Goal: Find specific page/section: Find specific page/section

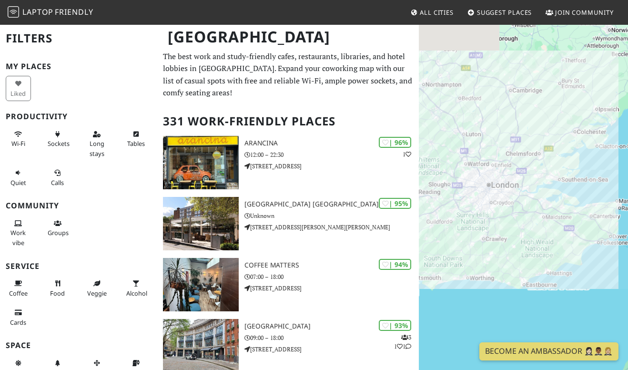
scroll to position [68, 0]
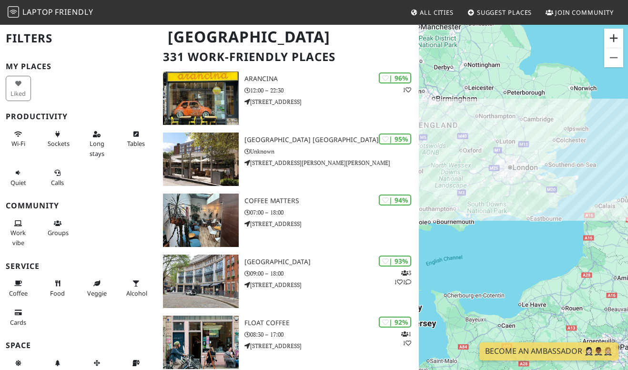
click at [614, 36] on button "Zoom in" at bounding box center [613, 38] width 19 height 19
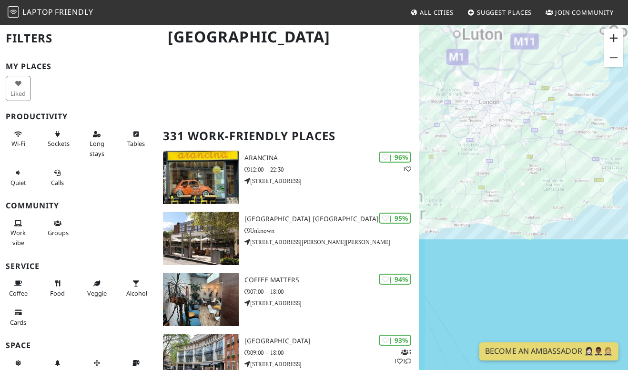
click at [614, 36] on button "Zoom in" at bounding box center [613, 38] width 19 height 19
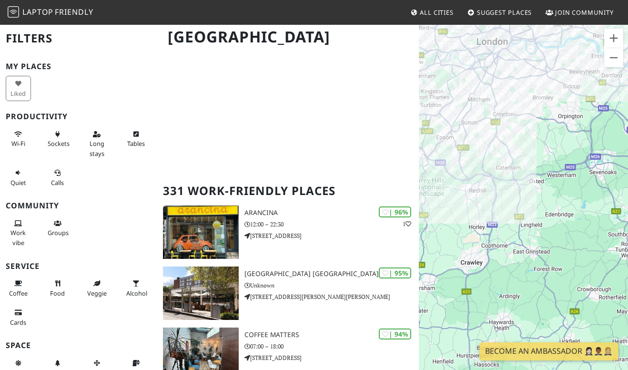
drag, startPoint x: 468, startPoint y: 53, endPoint x: 543, endPoint y: 221, distance: 183.4
click at [543, 221] on div "To navigate, press the arrow keys." at bounding box center [523, 209] width 209 height 370
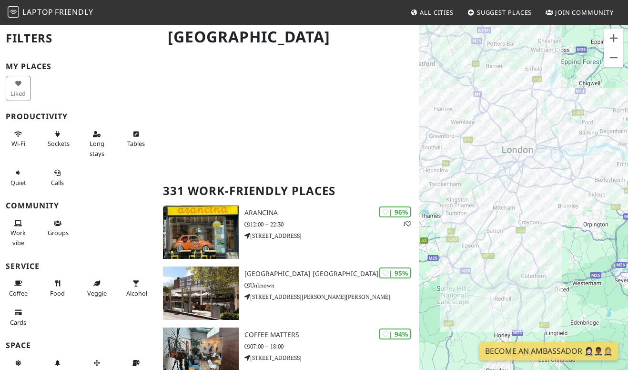
drag, startPoint x: 493, startPoint y: 96, endPoint x: 516, endPoint y: 214, distance: 120.0
click at [516, 214] on div "To navigate, press the arrow keys." at bounding box center [523, 209] width 209 height 370
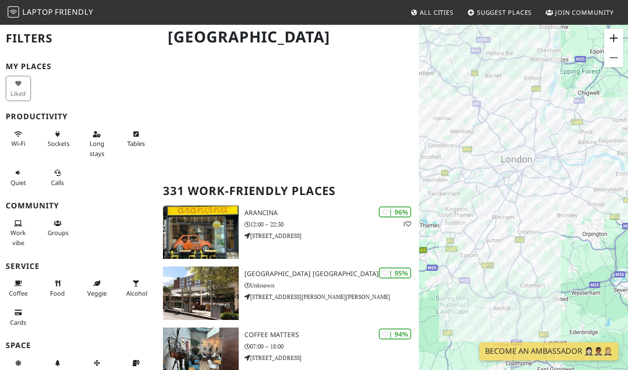
click at [618, 39] on button "Zoom in" at bounding box center [613, 38] width 19 height 19
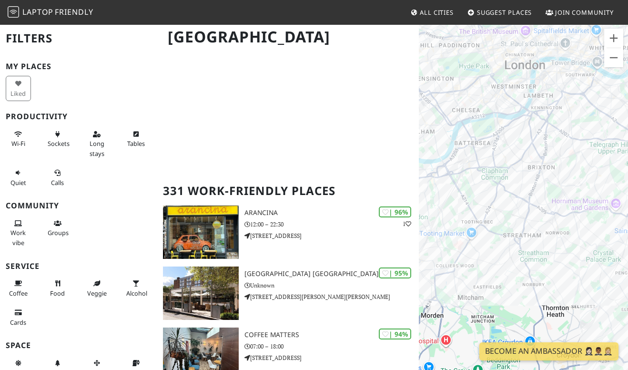
drag, startPoint x: 484, startPoint y: 83, endPoint x: 515, endPoint y: 141, distance: 65.4
click at [515, 141] on div "To navigate, press the arrow keys." at bounding box center [523, 209] width 209 height 370
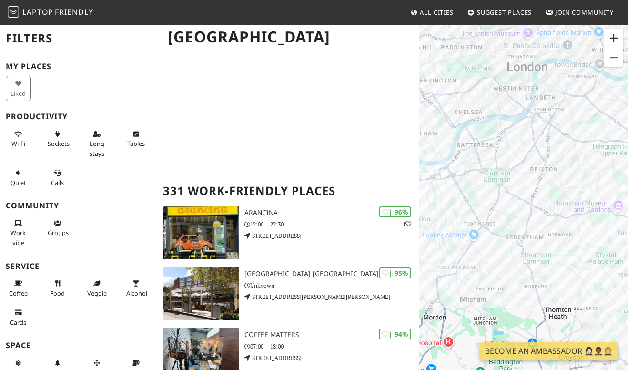
click at [617, 38] on button "Zoom in" at bounding box center [613, 38] width 19 height 19
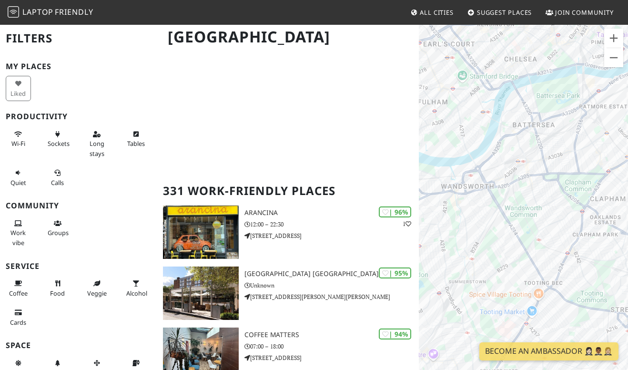
drag, startPoint x: 460, startPoint y: 121, endPoint x: 575, endPoint y: 171, distance: 125.7
click at [575, 171] on div "To navigate, press the arrow keys." at bounding box center [523, 209] width 209 height 370
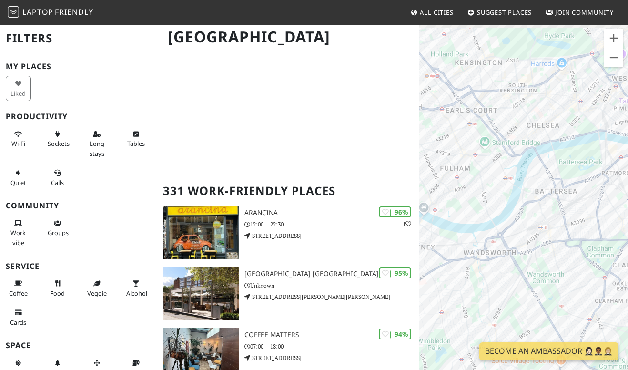
drag, startPoint x: 564, startPoint y: 113, endPoint x: 515, endPoint y: 175, distance: 78.4
click at [515, 175] on div "To navigate, press the arrow keys." at bounding box center [523, 209] width 209 height 370
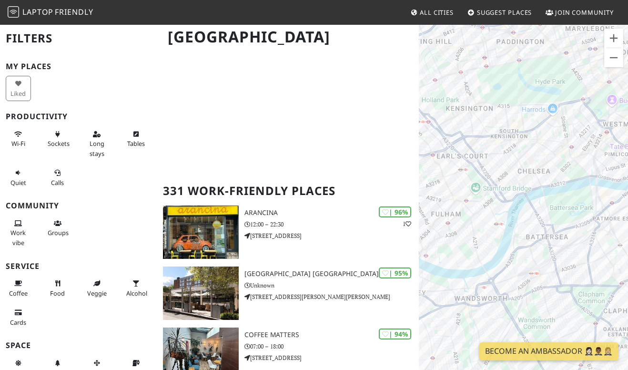
drag, startPoint x: 567, startPoint y: 121, endPoint x: 543, endPoint y: 166, distance: 50.9
click at [543, 166] on div "To navigate, press the arrow keys." at bounding box center [523, 209] width 209 height 370
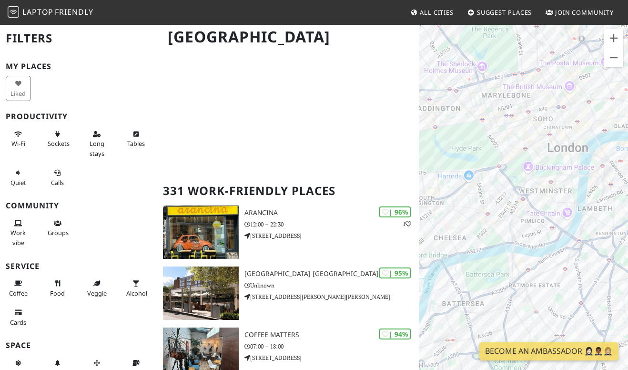
drag, startPoint x: 574, startPoint y: 136, endPoint x: 499, endPoint y: 203, distance: 100.5
click at [499, 203] on div "To navigate, press the arrow keys." at bounding box center [523, 209] width 209 height 370
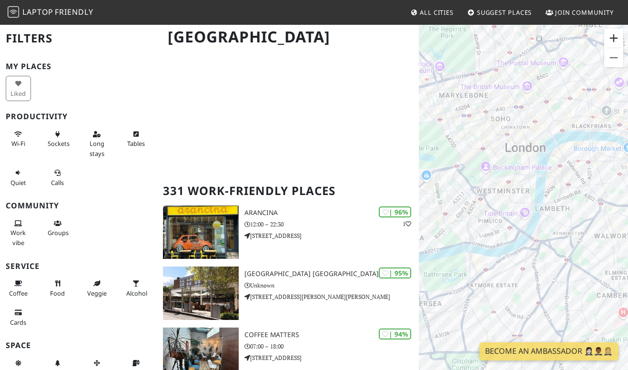
click at [610, 33] on button "Zoom in" at bounding box center [613, 38] width 19 height 19
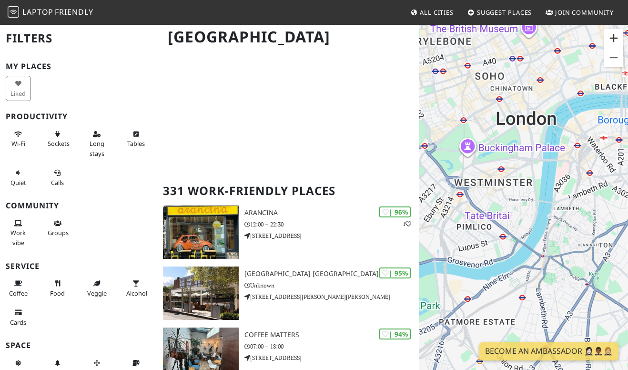
click at [610, 33] on button "Zoom in" at bounding box center [613, 38] width 19 height 19
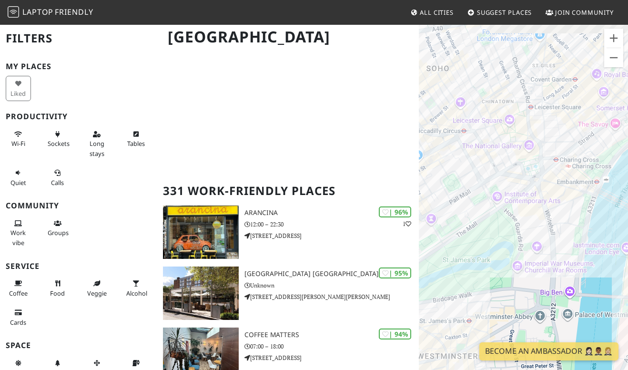
drag, startPoint x: 522, startPoint y: 44, endPoint x: 527, endPoint y: 265, distance: 220.6
click at [527, 265] on div "To navigate, press the arrow keys." at bounding box center [523, 209] width 209 height 370
click at [545, 153] on div at bounding box center [545, 156] width 24 height 23
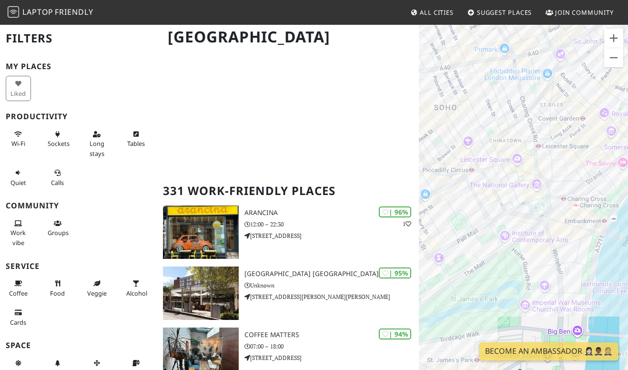
drag, startPoint x: 492, startPoint y: 133, endPoint x: 503, endPoint y: 166, distance: 34.6
click at [503, 166] on div "To navigate, press the arrow keys." at bounding box center [523, 209] width 209 height 370
click at [521, 167] on div "To navigate, press the arrow keys. Westminster Reference Library" at bounding box center [523, 209] width 209 height 370
click at [557, 131] on button "Close" at bounding box center [553, 137] width 23 height 23
click at [614, 39] on button "Zoom in" at bounding box center [613, 38] width 19 height 19
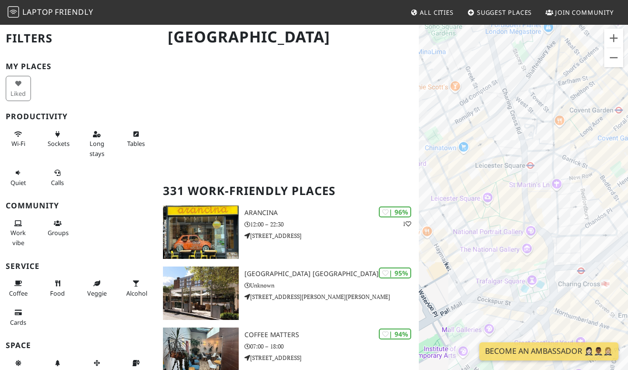
drag, startPoint x: 574, startPoint y: 104, endPoint x: 547, endPoint y: 184, distance: 84.8
click at [547, 184] on div "To navigate, press the arrow keys." at bounding box center [523, 209] width 209 height 370
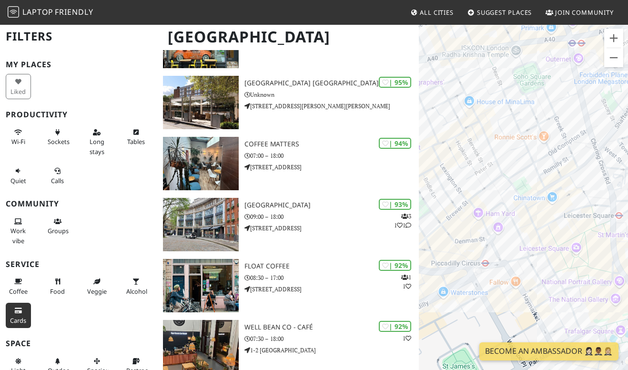
scroll to position [0, 0]
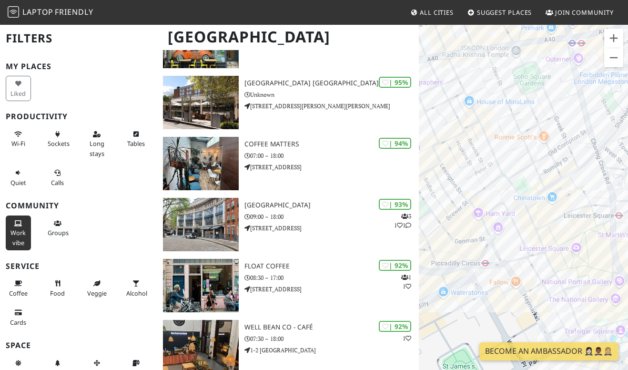
click at [22, 224] on button "Work vibe" at bounding box center [18, 232] width 25 height 35
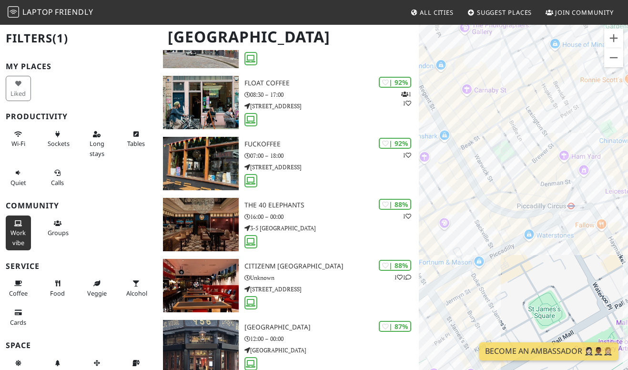
drag, startPoint x: 493, startPoint y: 167, endPoint x: 560, endPoint y: 125, distance: 79.2
click at [581, 108] on div "To navigate, press the arrow keys." at bounding box center [523, 209] width 209 height 370
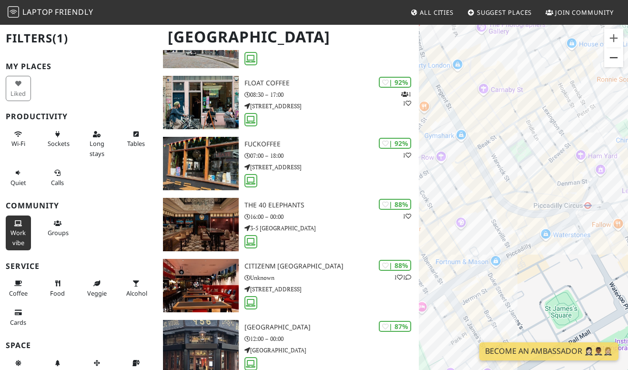
click at [614, 53] on button "Zoom out" at bounding box center [613, 57] width 19 height 19
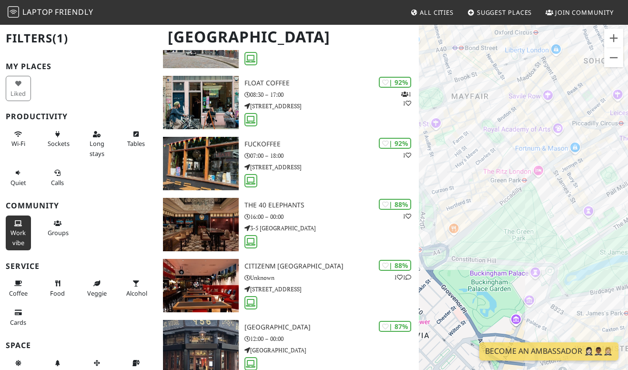
drag, startPoint x: 566, startPoint y: 184, endPoint x: 631, endPoint y: 100, distance: 106.0
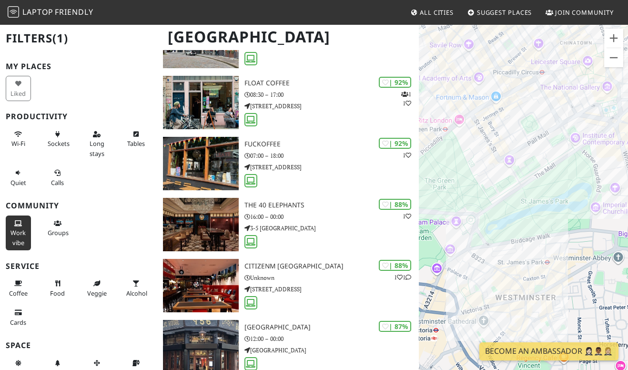
drag, startPoint x: 559, startPoint y: 180, endPoint x: 478, endPoint y: 129, distance: 96.1
click at [478, 129] on div "To navigate, press the arrow keys." at bounding box center [523, 209] width 209 height 370
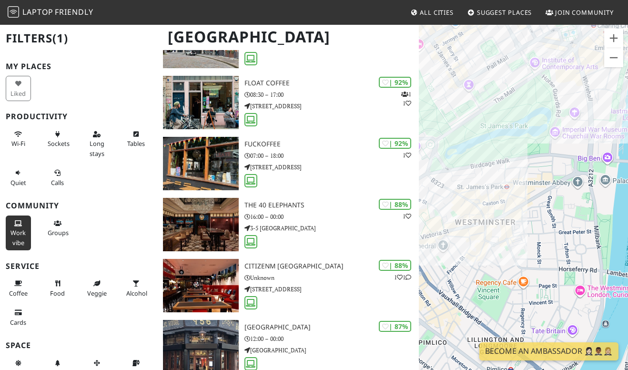
drag, startPoint x: 555, startPoint y: 198, endPoint x: 513, endPoint y: 121, distance: 87.6
click at [513, 121] on div "To navigate, press the arrow keys." at bounding box center [523, 209] width 209 height 370
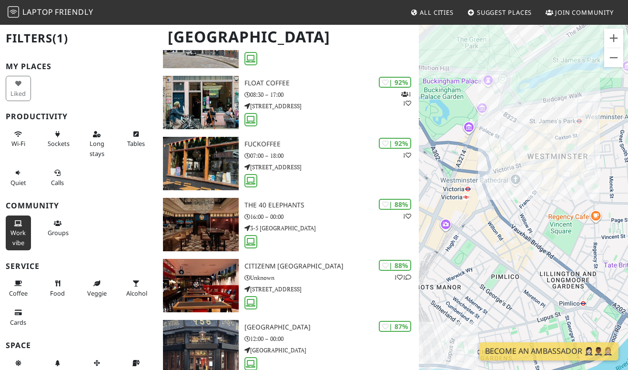
drag, startPoint x: 480, startPoint y: 222, endPoint x: 555, endPoint y: 154, distance: 101.9
click at [555, 154] on div "To navigate, press the arrow keys." at bounding box center [523, 209] width 209 height 370
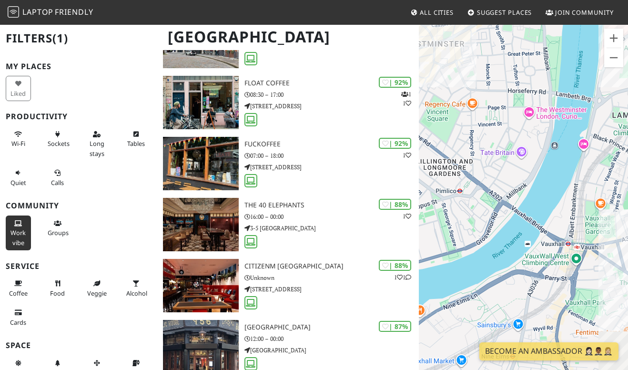
drag, startPoint x: 588, startPoint y: 196, endPoint x: 423, endPoint y: 66, distance: 209.9
click at [423, 66] on div "To navigate, press the arrow keys." at bounding box center [523, 209] width 209 height 370
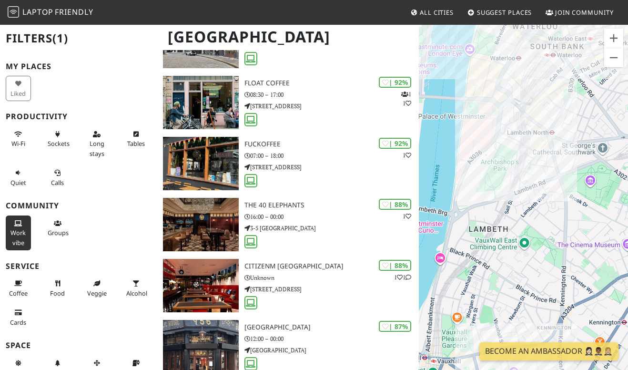
drag, startPoint x: 586, startPoint y: 67, endPoint x: 468, endPoint y: 199, distance: 177.1
click at [468, 199] on div "To navigate, press the arrow keys." at bounding box center [523, 209] width 209 height 370
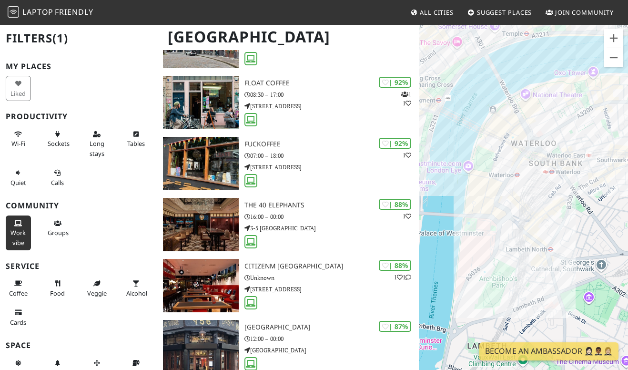
drag, startPoint x: 495, startPoint y: 64, endPoint x: 493, endPoint y: 161, distance: 97.2
click at [493, 161] on div "To navigate, press the arrow keys." at bounding box center [523, 209] width 209 height 370
click at [501, 116] on div "To navigate, press the arrow keys. [GEOGRAPHIC_DATA]" at bounding box center [523, 209] width 209 height 370
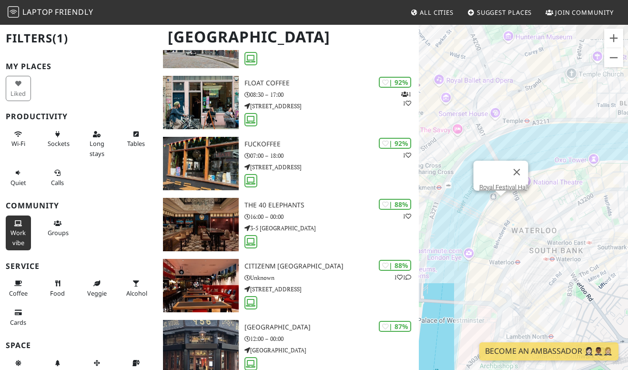
drag, startPoint x: 478, startPoint y: 140, endPoint x: 479, endPoint y: 228, distance: 88.1
click at [479, 228] on div "To navigate, press the arrow keys. [GEOGRAPHIC_DATA]" at bounding box center [523, 209] width 209 height 370
click at [523, 164] on button "Close" at bounding box center [516, 172] width 23 height 23
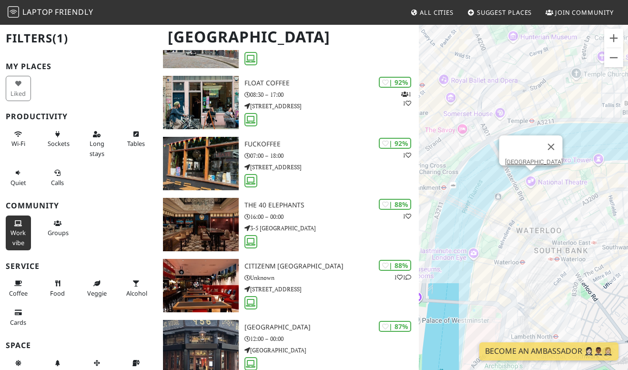
click at [532, 175] on div "To navigate, press the arrow keys. [GEOGRAPHIC_DATA]" at bounding box center [523, 209] width 209 height 370
